Goal: Task Accomplishment & Management: Manage account settings

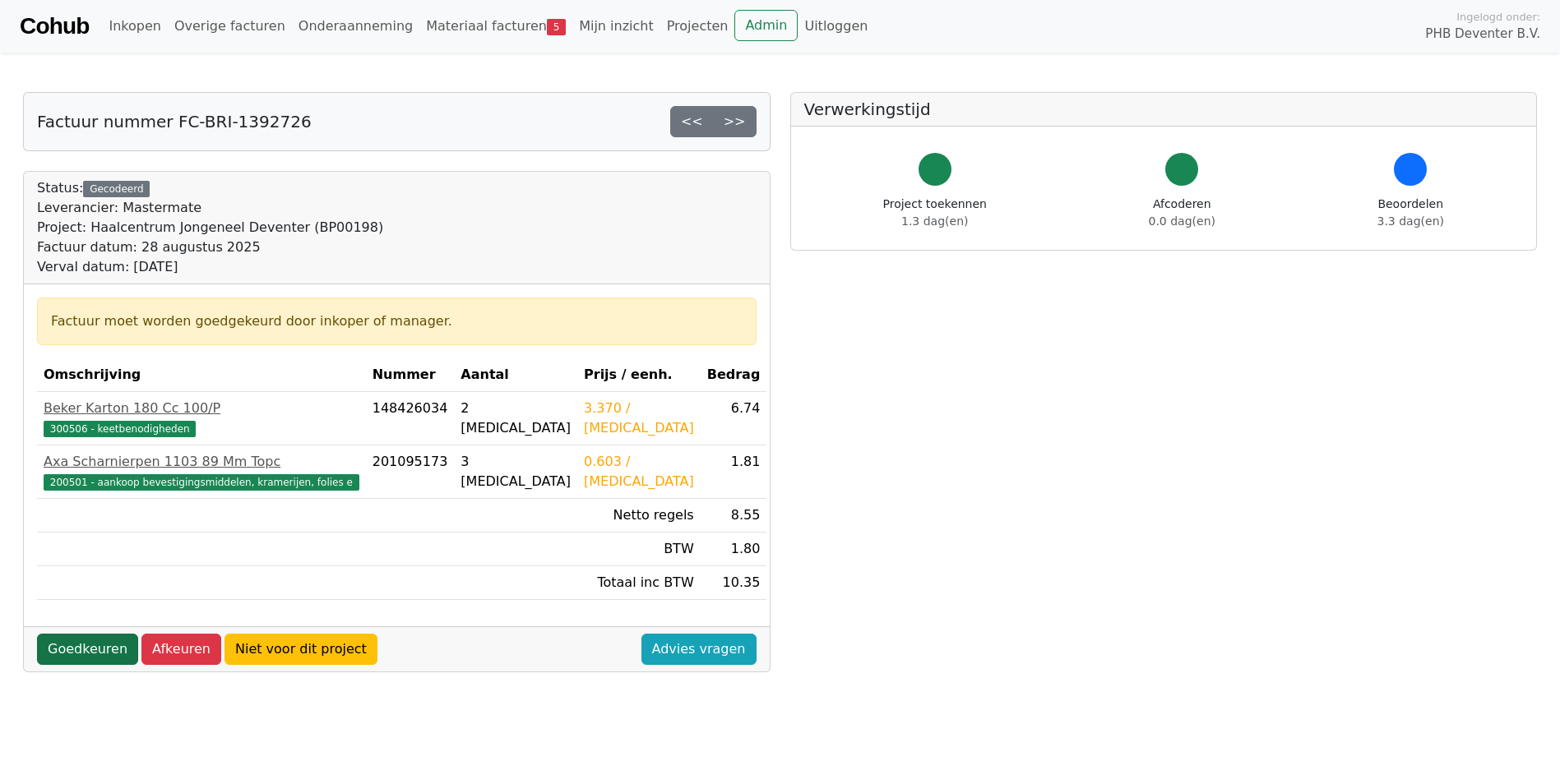
click at [90, 646] on link "Goedkeuren" at bounding box center [87, 649] width 101 height 31
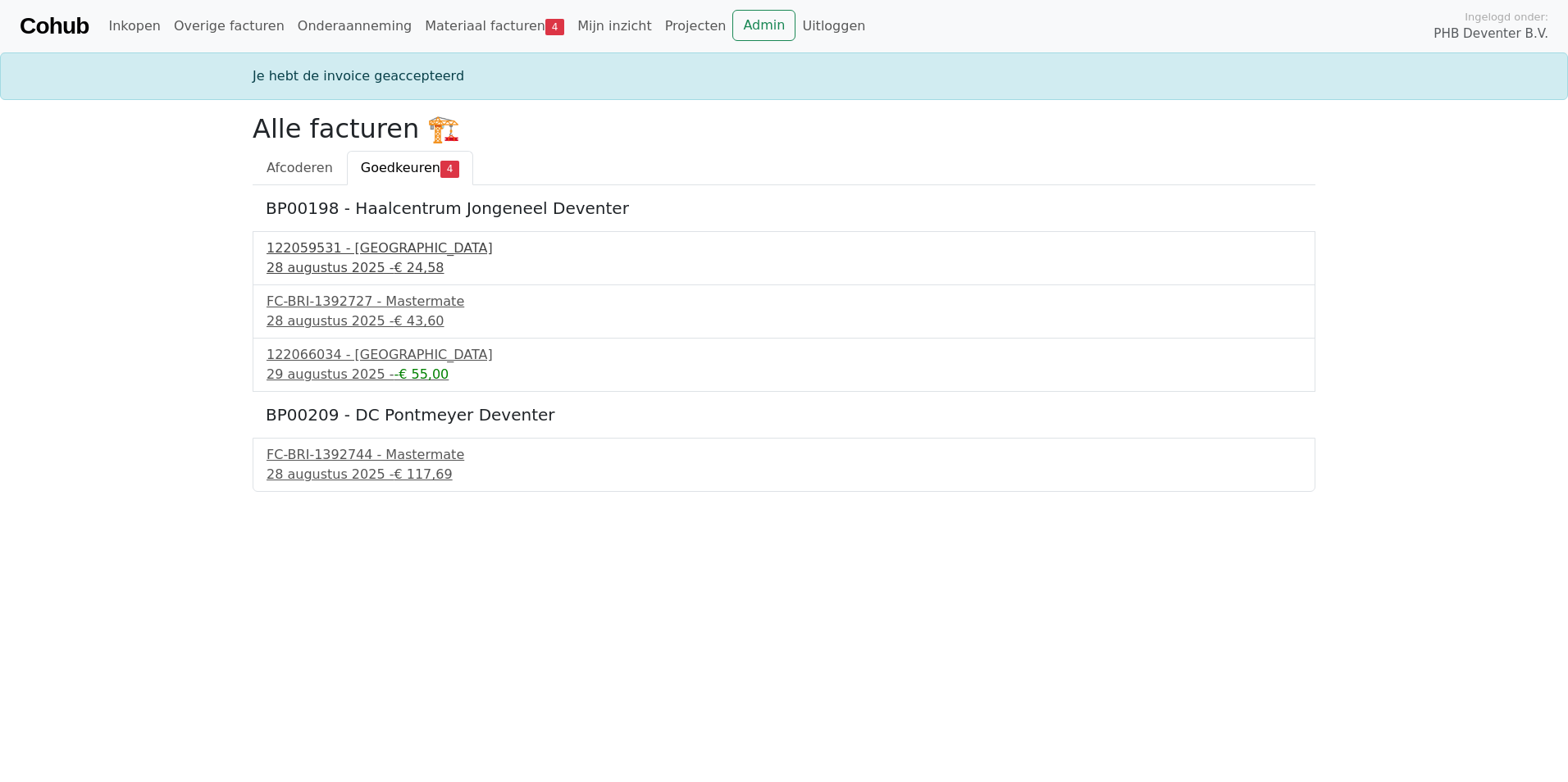
click at [363, 256] on div "122059531 - PontMeyer" at bounding box center [783, 248] width 1034 height 20
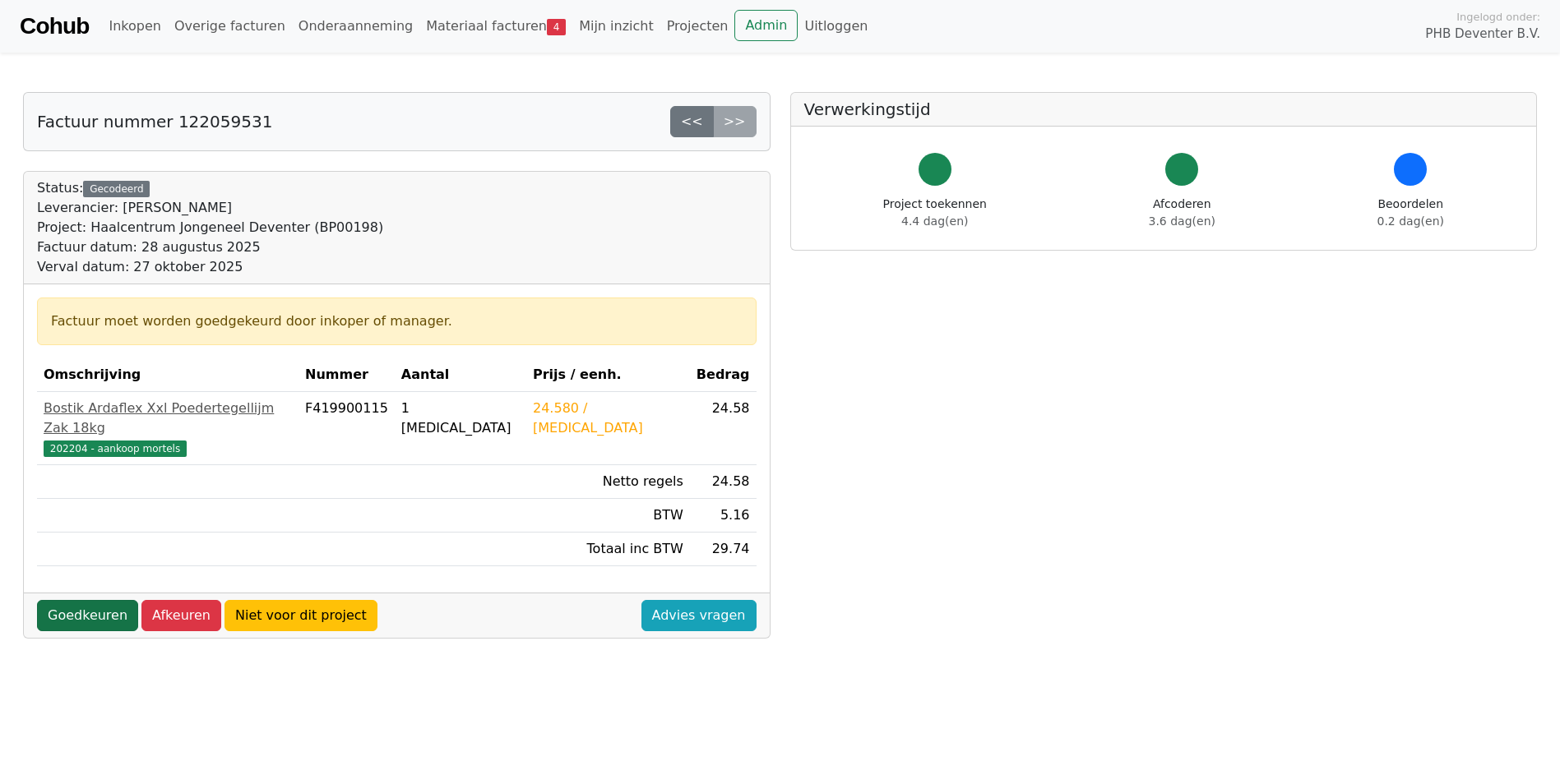
click at [90, 600] on link "Goedkeuren" at bounding box center [87, 615] width 101 height 31
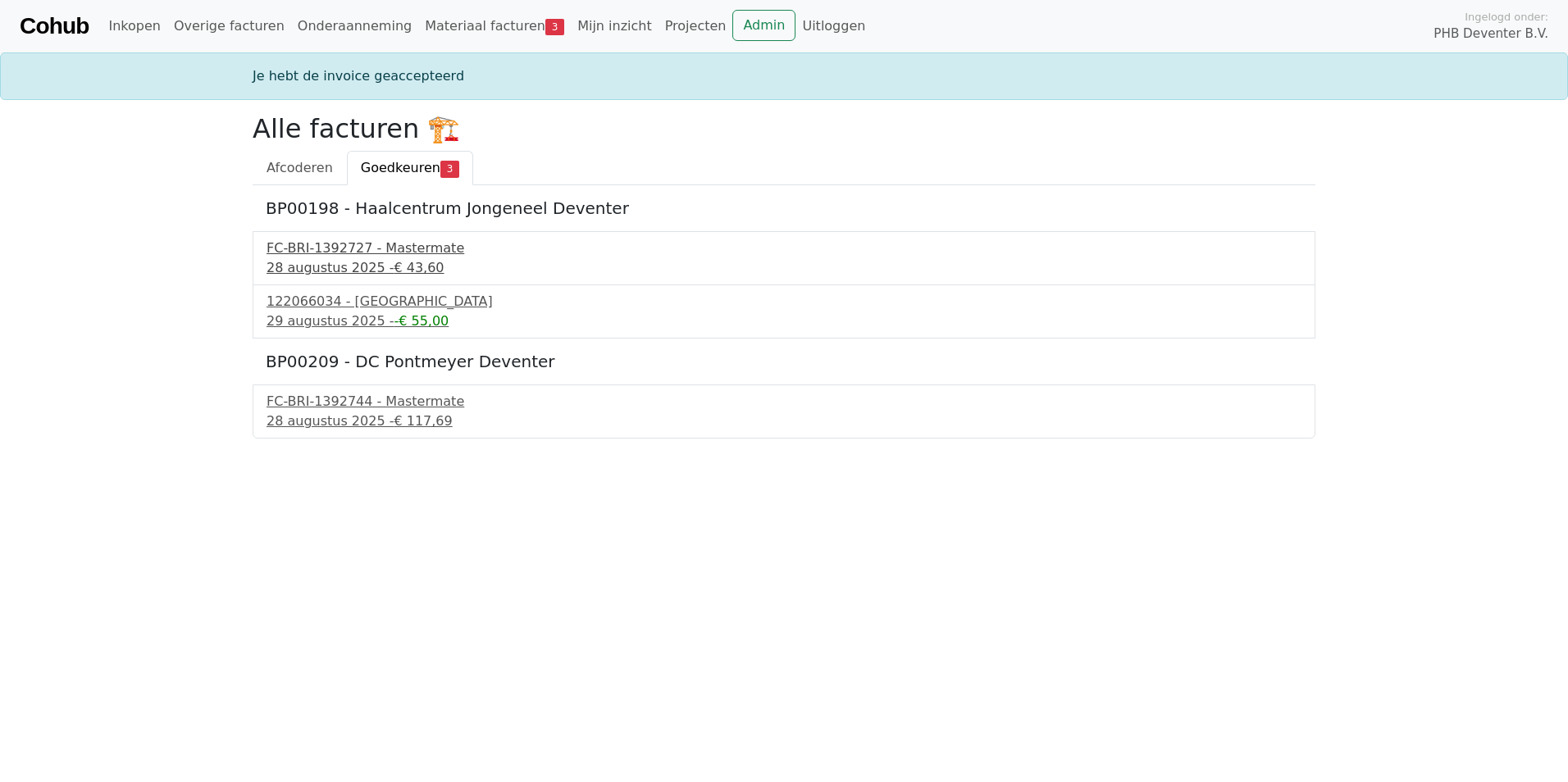
click at [406, 249] on div "FC-BRI-1392727 - Mastermate" at bounding box center [783, 248] width 1034 height 20
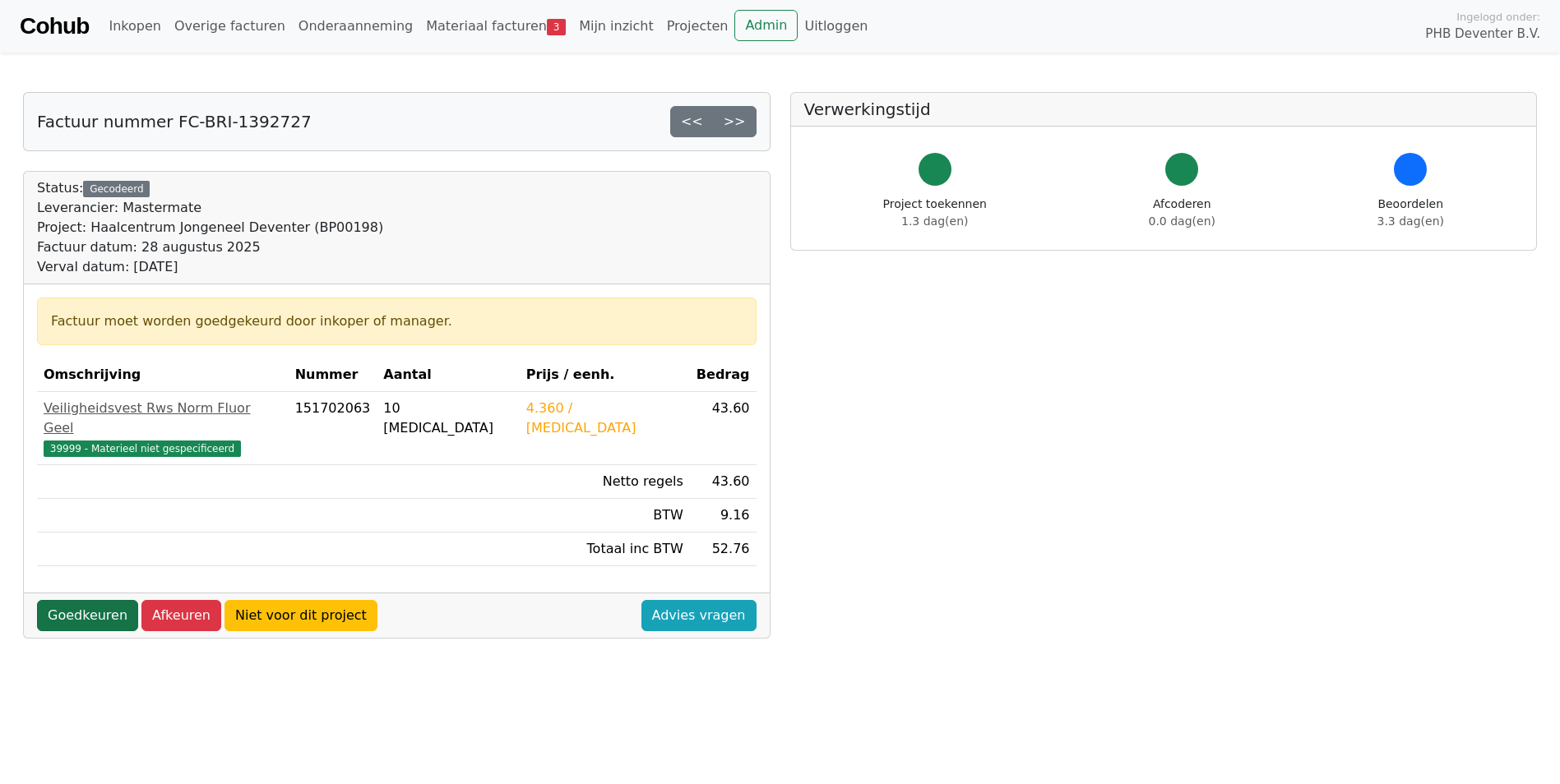
click at [96, 600] on link "Goedkeuren" at bounding box center [87, 615] width 101 height 31
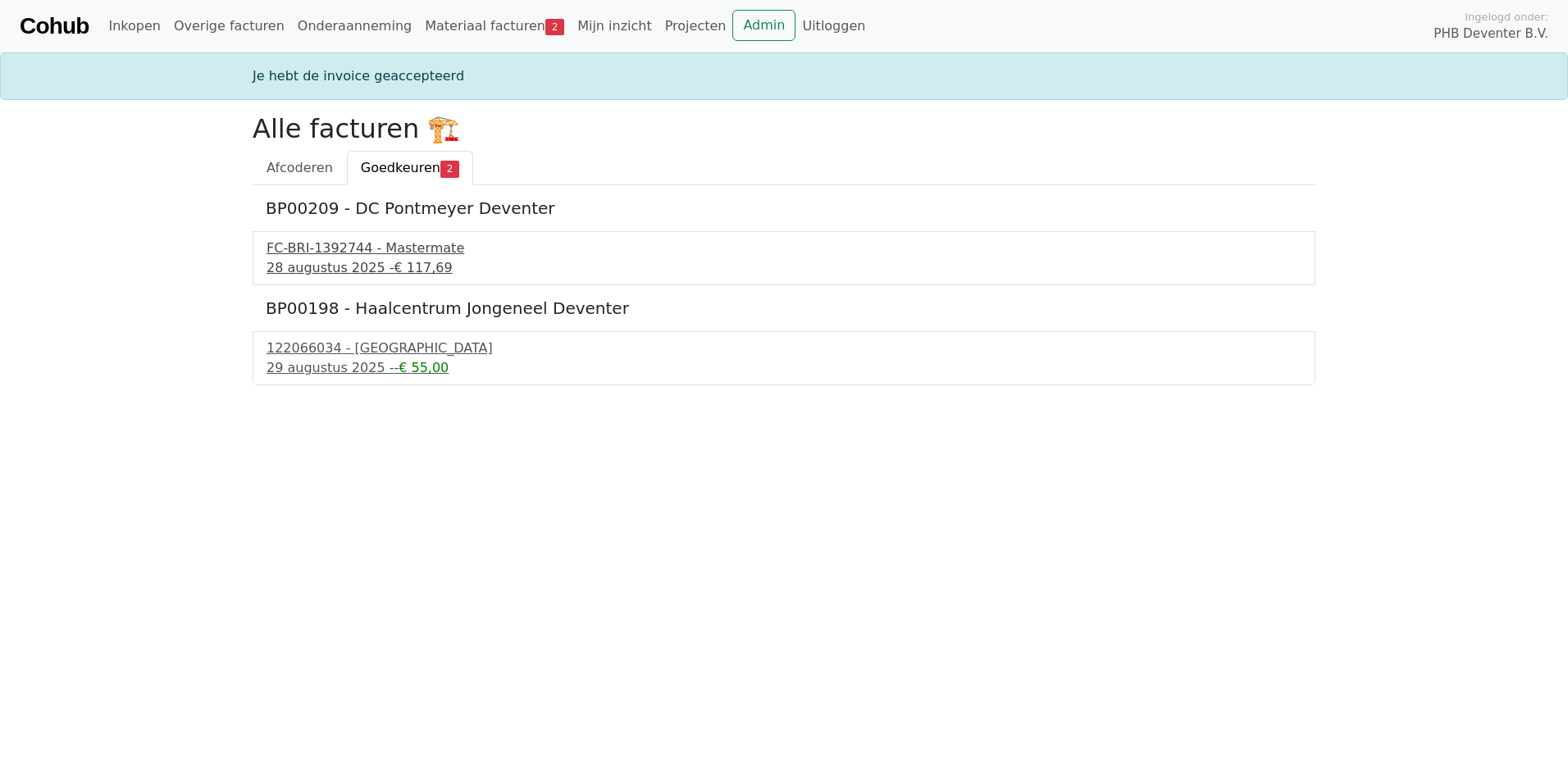
click at [404, 252] on div "FC-BRI-1392744 - Mastermate" at bounding box center [783, 248] width 1034 height 20
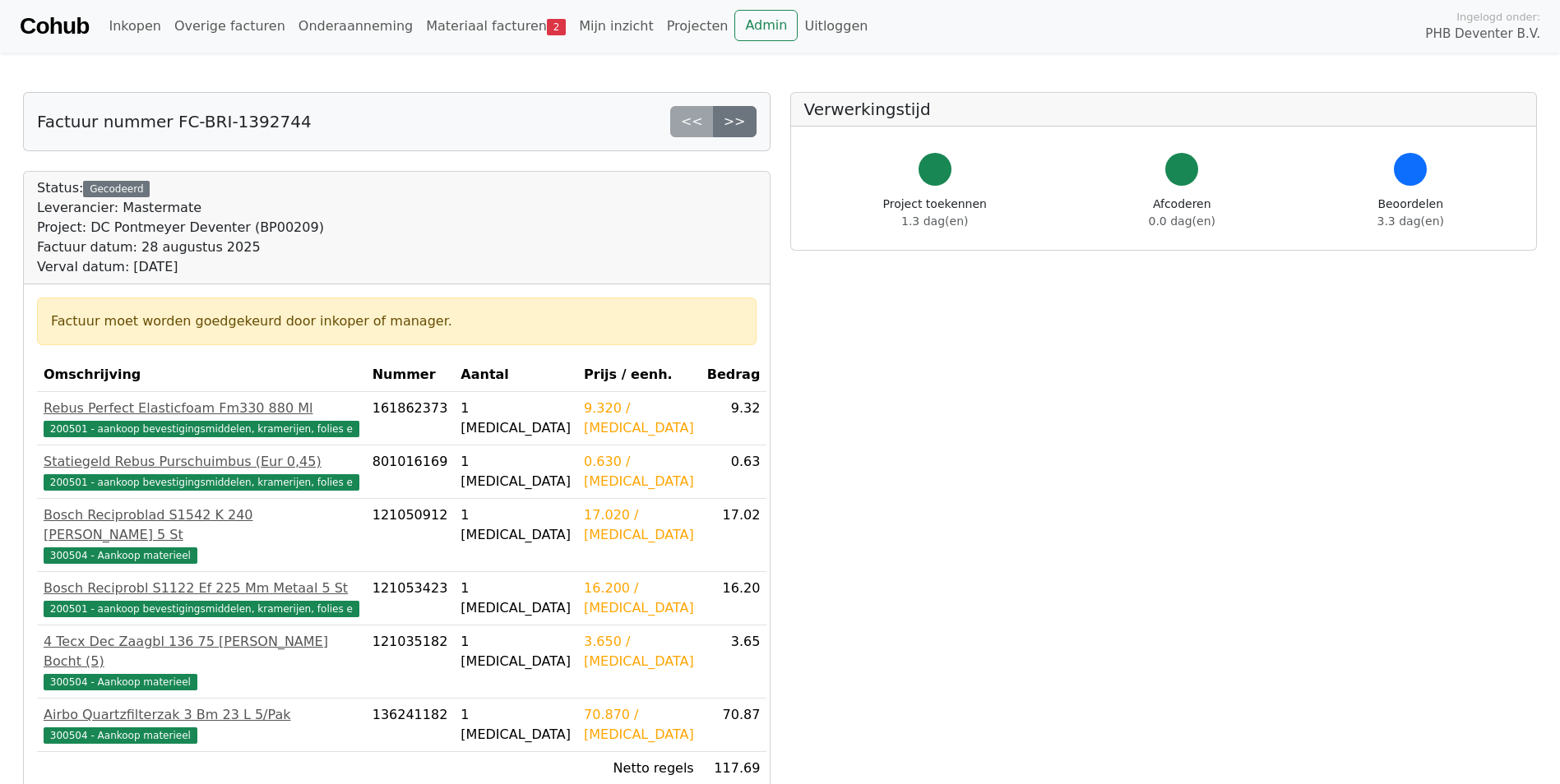
scroll to position [82, 0]
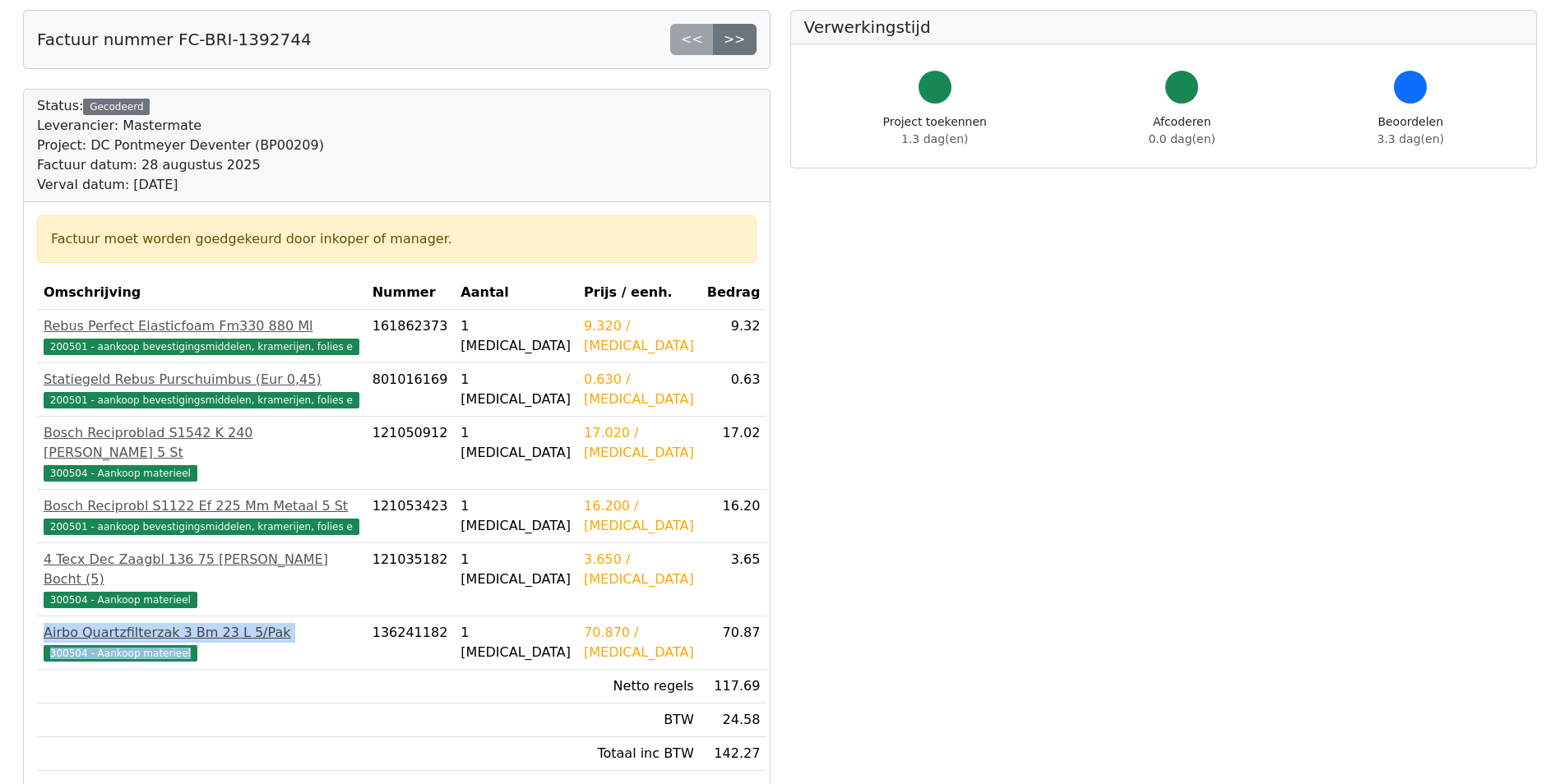
drag, startPoint x: 37, startPoint y: 591, endPoint x: 230, endPoint y: 609, distance: 193.8
click at [230, 616] on td "Airbo Quartzfilterzak 3 Bm 23 L 5/Pak 300504 - Aankoop materieel" at bounding box center [201, 643] width 329 height 53
drag, startPoint x: 230, startPoint y: 608, endPoint x: 204, endPoint y: 614, distance: 26.7
click at [204, 643] on div "300504 - Aankoop materieel" at bounding box center [201, 652] width 316 height 20
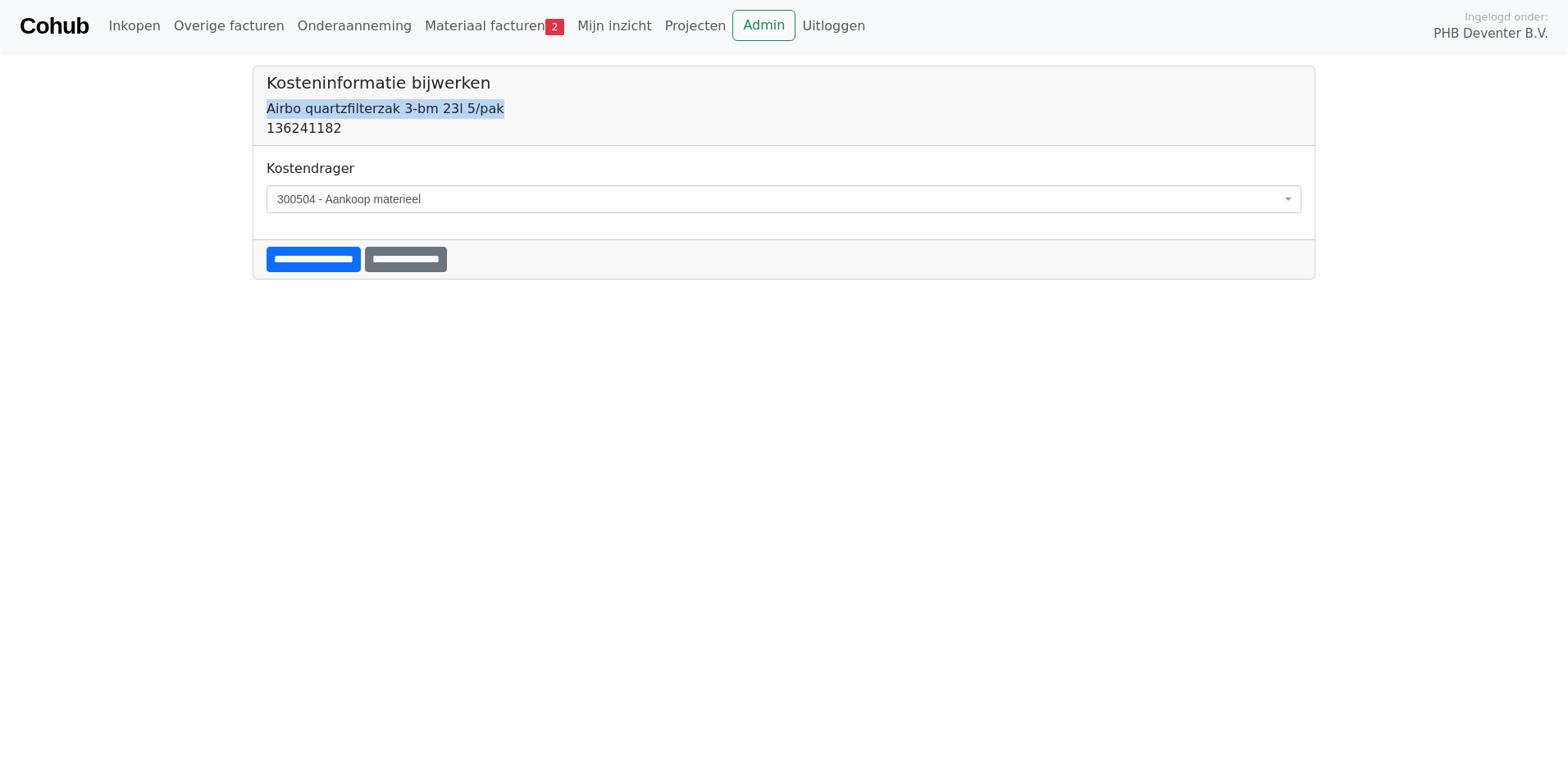
drag, startPoint x: 265, startPoint y: 108, endPoint x: 484, endPoint y: 112, distance: 219.0
click at [484, 112] on div "Kosteninformatie bijwerken Airbo quartzfilterzak 3-bm 23l 5/pak 136241182" at bounding box center [783, 106] width 1061 height 79
drag, startPoint x: 484, startPoint y: 112, endPoint x: 470, endPoint y: 115, distance: 14.3
copy div "Airbo quartzfilterzak 3-bm 23l 5/pak"
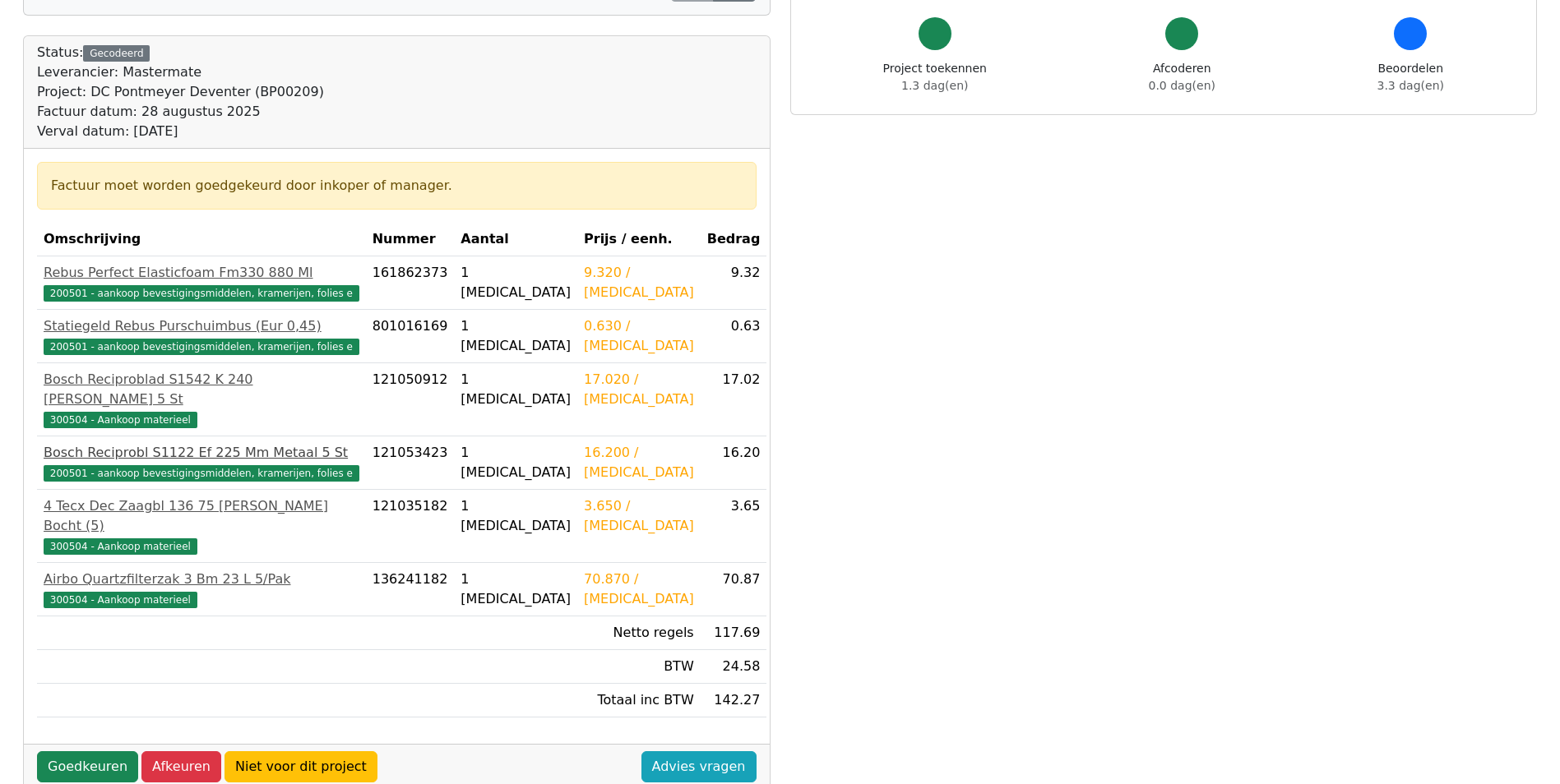
scroll to position [164, 0]
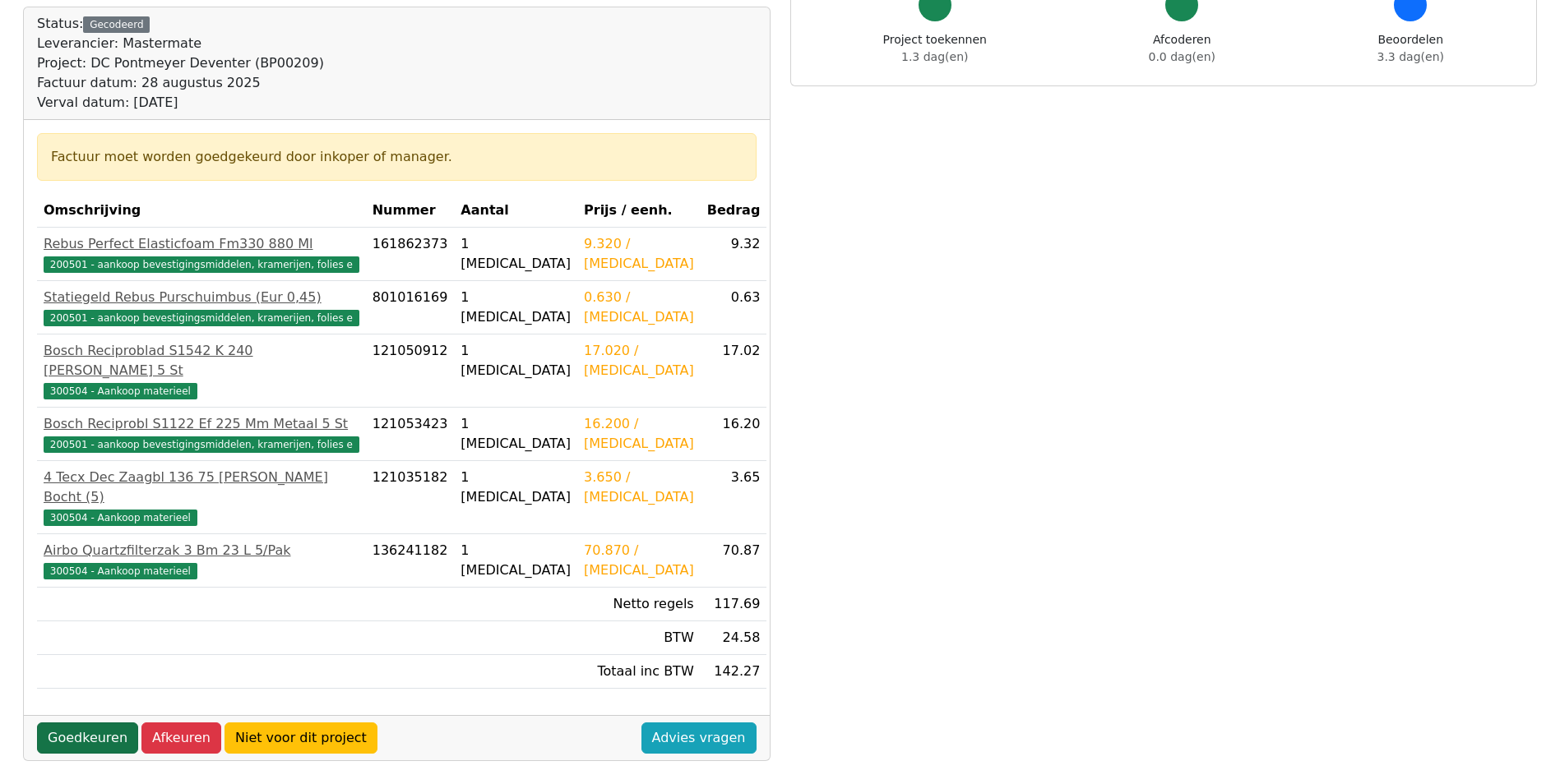
click at [97, 722] on link "Goedkeuren" at bounding box center [87, 737] width 101 height 31
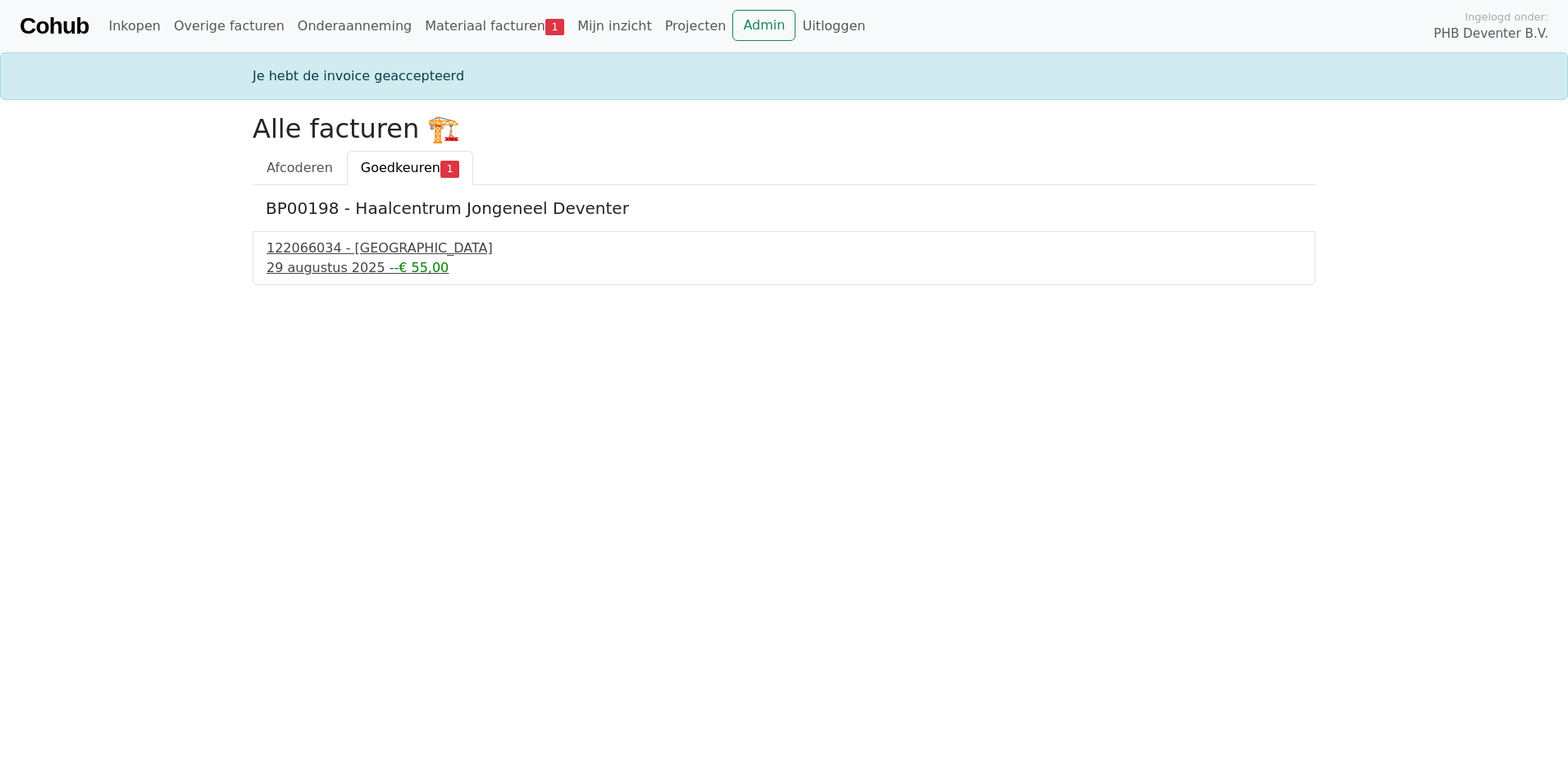
click at [353, 252] on div "122066034 - [GEOGRAPHIC_DATA]" at bounding box center [783, 248] width 1034 height 20
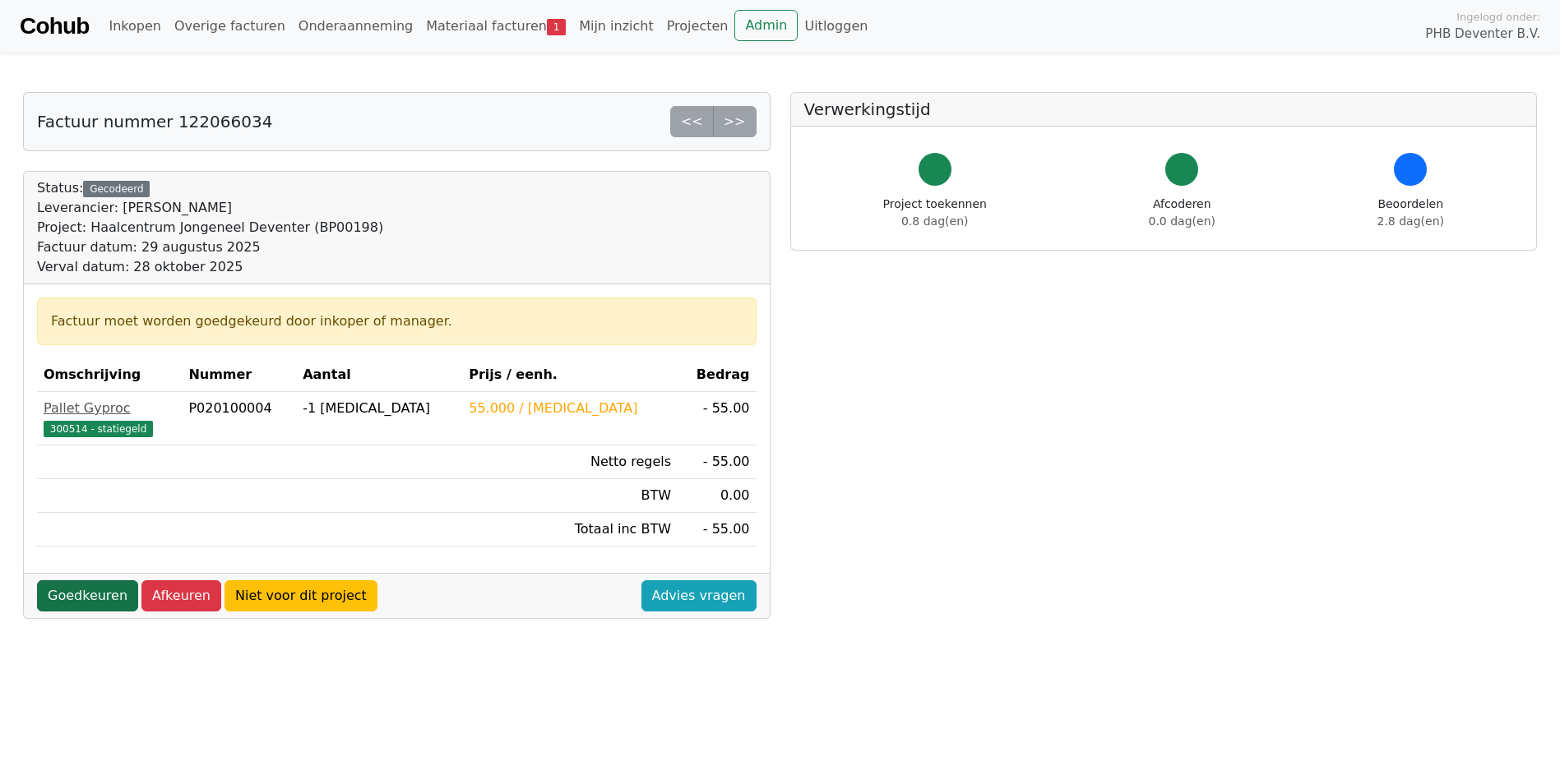
click at [92, 592] on link "Goedkeuren" at bounding box center [87, 595] width 101 height 31
